Goal: Find contact information: Find contact information

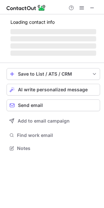
scroll to position [158, 104]
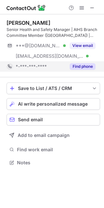
click at [81, 69] on button "Find phone" at bounding box center [83, 66] width 26 height 7
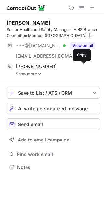
scroll to position [163, 104]
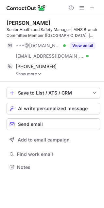
click at [40, 73] on img at bounding box center [40, 74] width 4 height 5
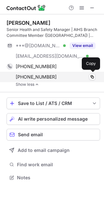
scroll to position [173, 104]
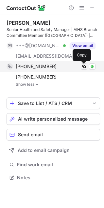
click at [83, 65] on span at bounding box center [83, 66] width 5 height 5
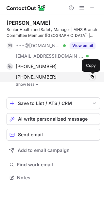
click at [91, 76] on span at bounding box center [91, 76] width 5 height 5
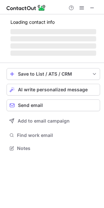
scroll to position [148, 104]
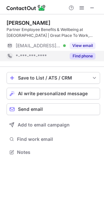
click at [80, 55] on button "Find phone" at bounding box center [83, 56] width 26 height 7
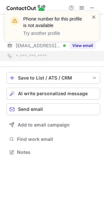
click at [94, 16] on span at bounding box center [93, 17] width 5 height 7
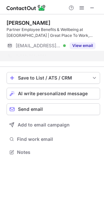
click at [91, 7] on div "Phone number for this profile is not available Try another profile" at bounding box center [52, 29] width 104 height 48
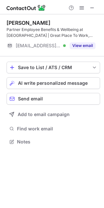
scroll to position [137, 104]
click at [91, 6] on span at bounding box center [91, 7] width 5 height 5
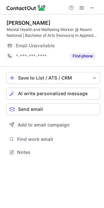
scroll to position [148, 104]
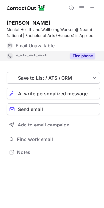
click at [85, 54] on button "Find phone" at bounding box center [83, 56] width 26 height 7
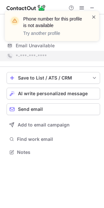
click at [93, 18] on span at bounding box center [93, 17] width 5 height 7
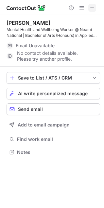
click at [90, 6] on span at bounding box center [91, 7] width 5 height 5
